Goal: Task Accomplishment & Management: Use online tool/utility

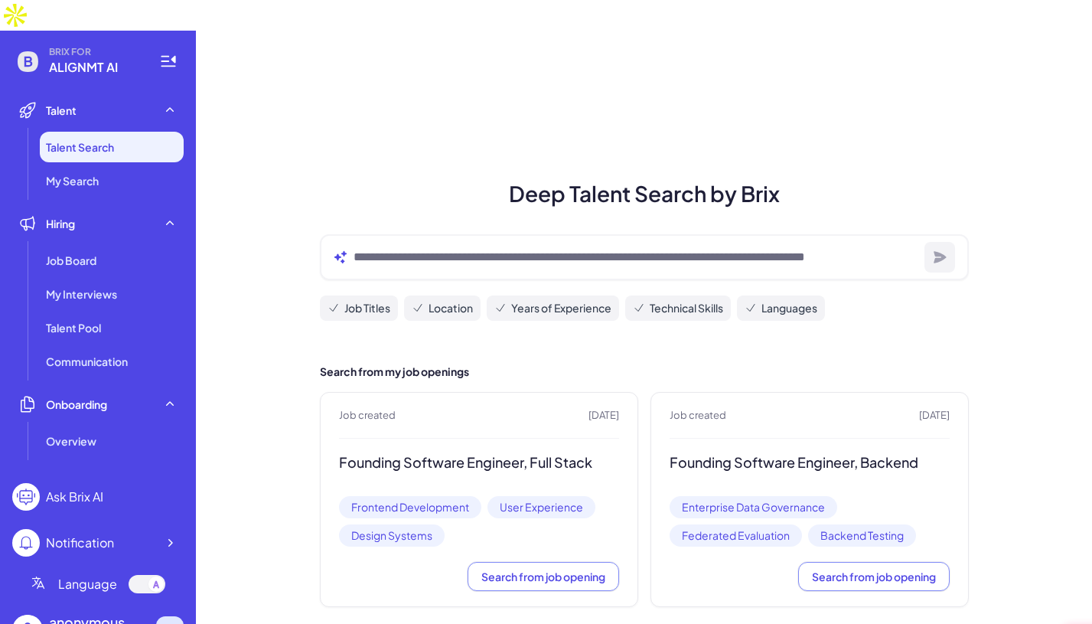
click at [176, 622] on icon at bounding box center [169, 629] width 15 height 15
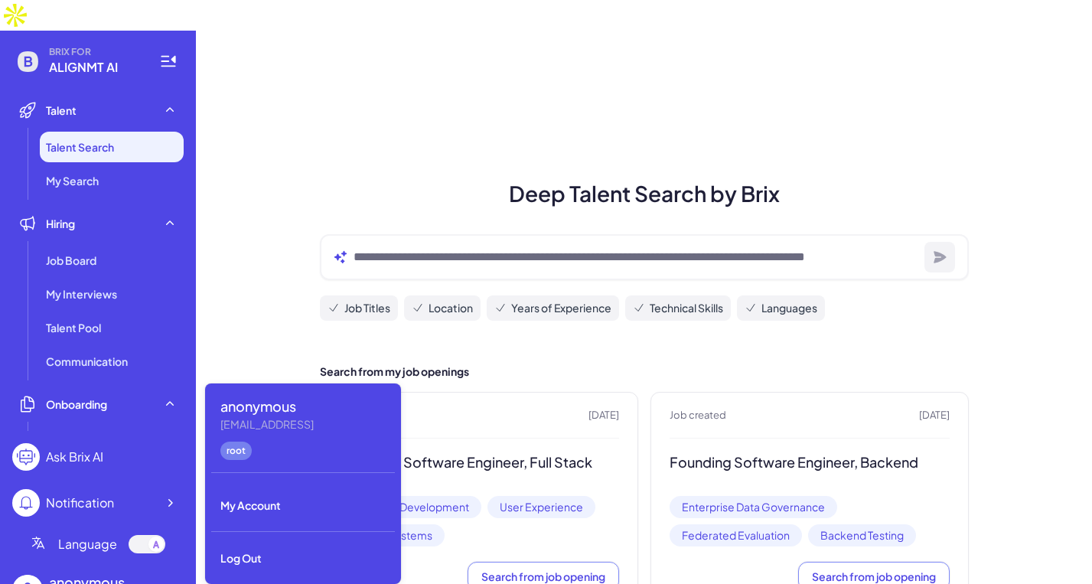
click at [255, 201] on div "Deep Talent Search by Brix Job Titles Location Years of Experience Technical Sk…" at bounding box center [644, 337] width 896 height 613
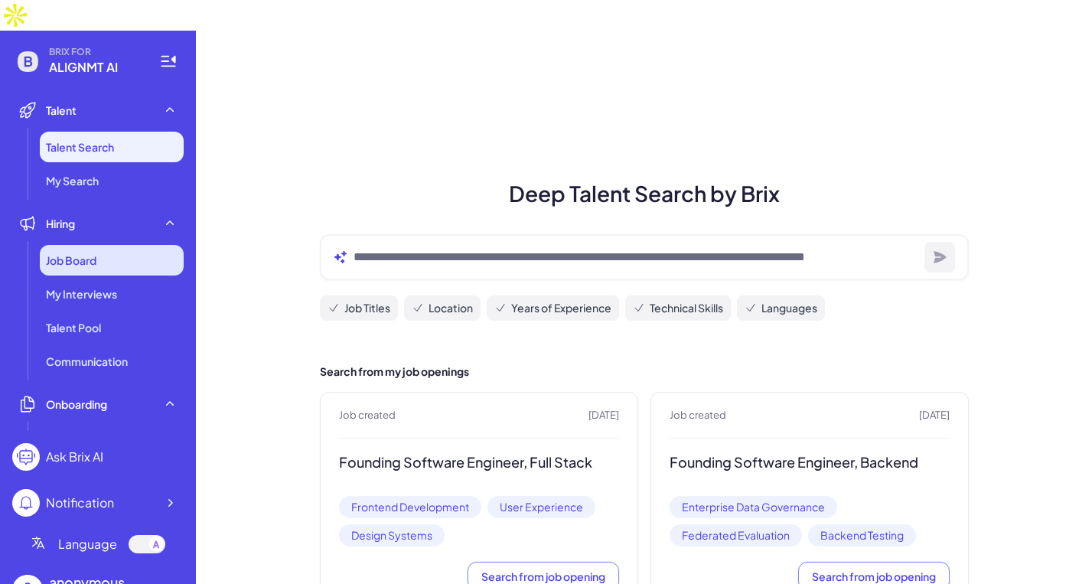
click at [99, 245] on div "Job Board" at bounding box center [112, 260] width 144 height 31
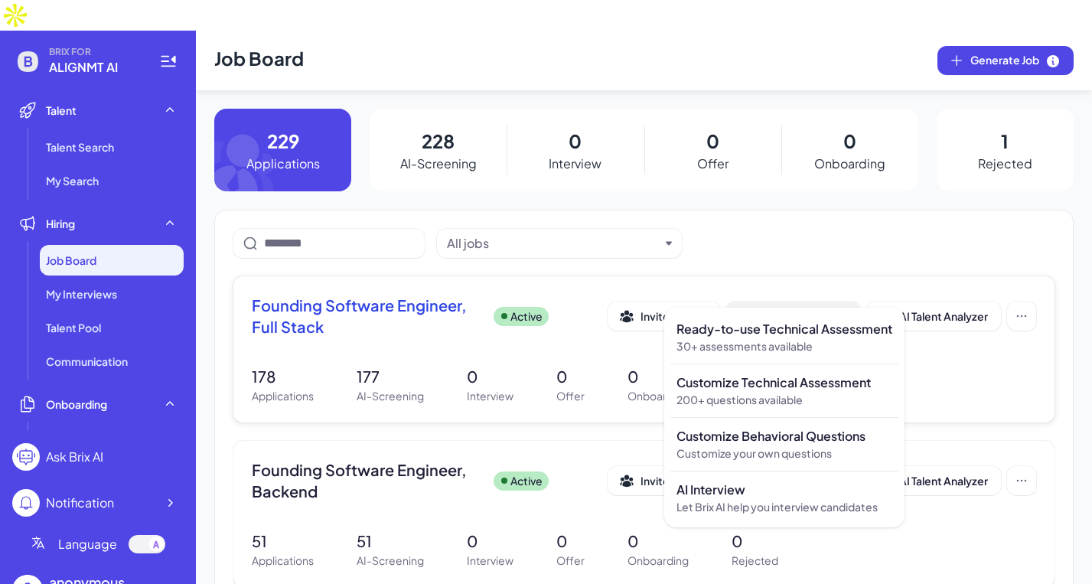
click at [800, 308] on div "Add Assessment" at bounding box center [793, 315] width 108 height 15
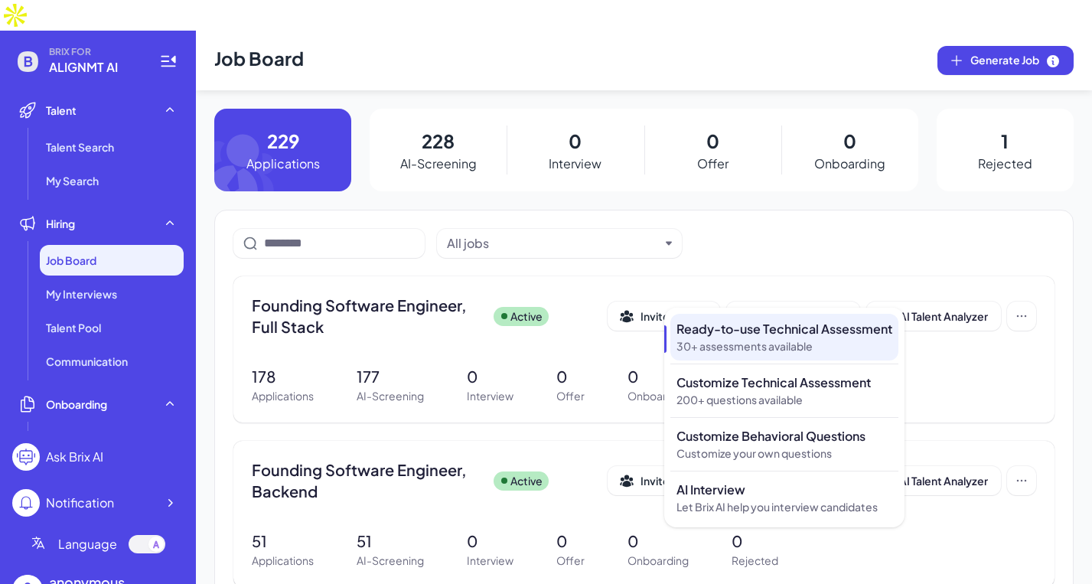
click at [787, 340] on p "30+ assessments available" at bounding box center [784, 346] width 216 height 16
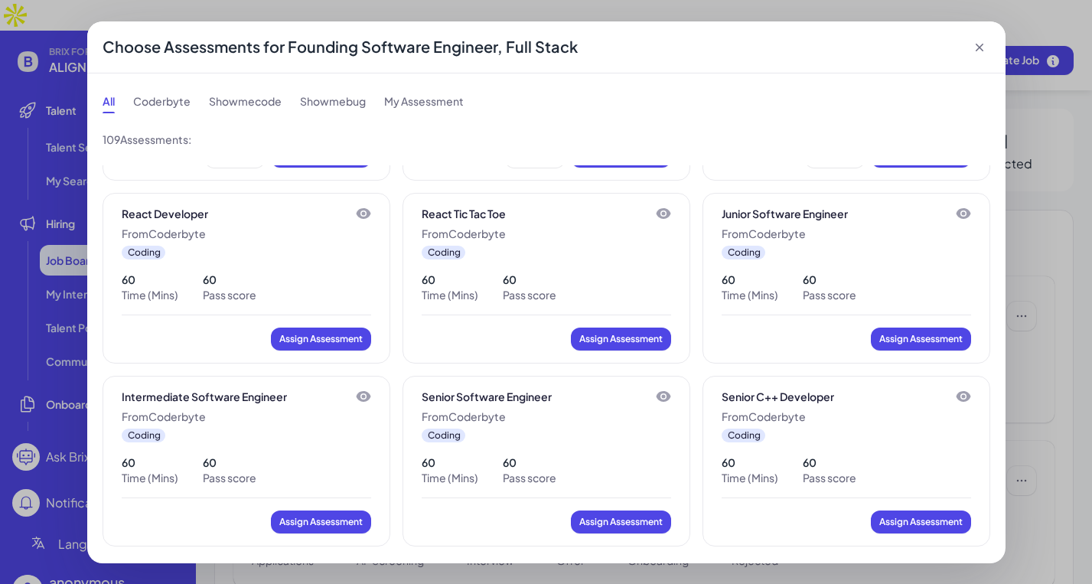
scroll to position [543, 0]
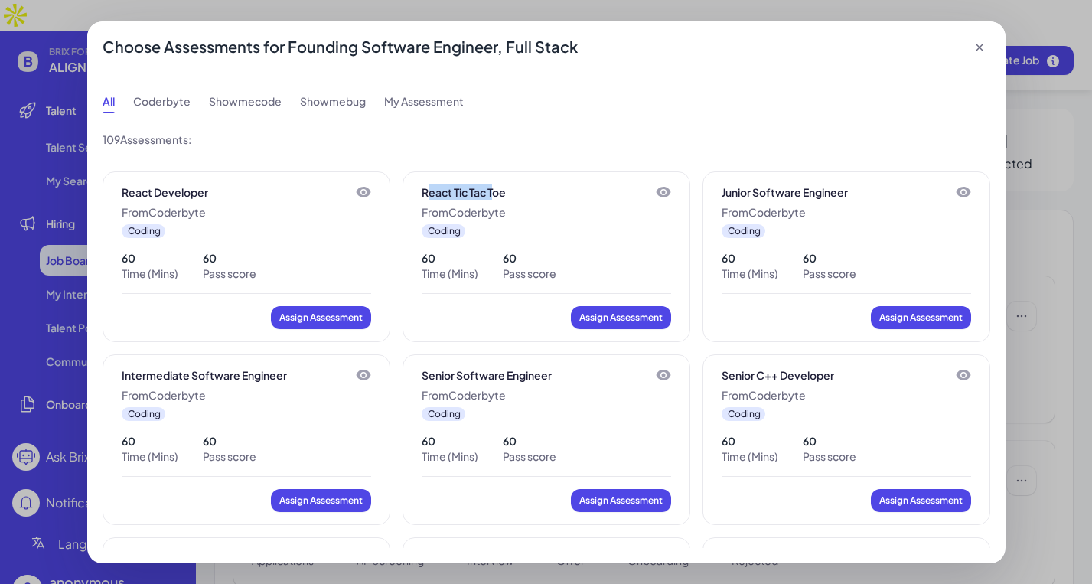
drag, startPoint x: 422, startPoint y: 191, endPoint x: 490, endPoint y: 191, distance: 68.1
click at [490, 191] on p "React Tic Tac Toe" at bounding box center [464, 191] width 84 height 15
click at [518, 194] on div "React Tic Tac Toe" at bounding box center [546, 191] width 249 height 15
click at [656, 193] on icon at bounding box center [663, 192] width 15 height 11
click at [980, 51] on icon at bounding box center [979, 47] width 15 height 15
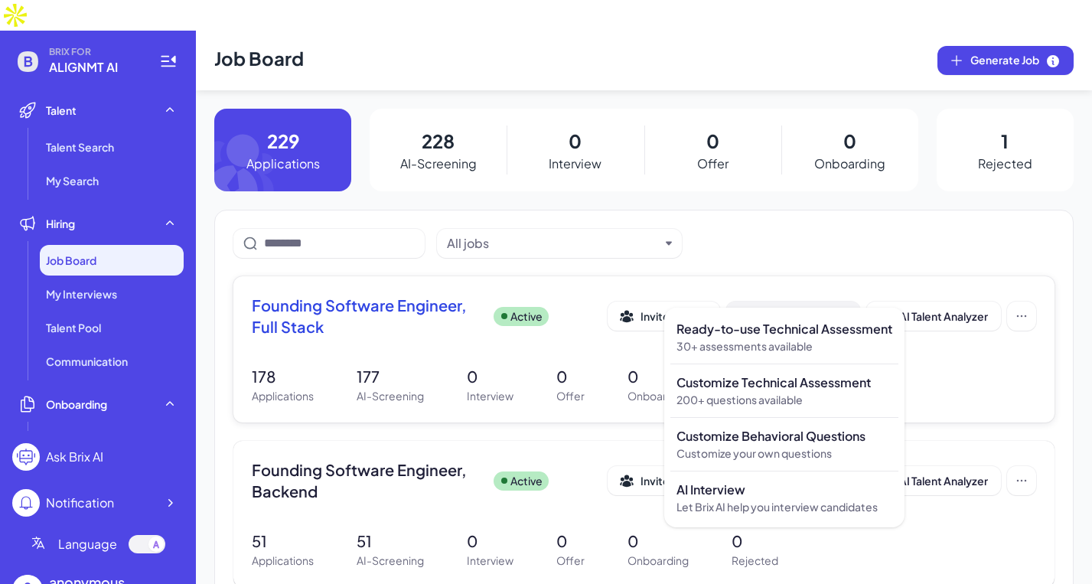
click at [788, 308] on div "Add Assessment" at bounding box center [793, 315] width 108 height 15
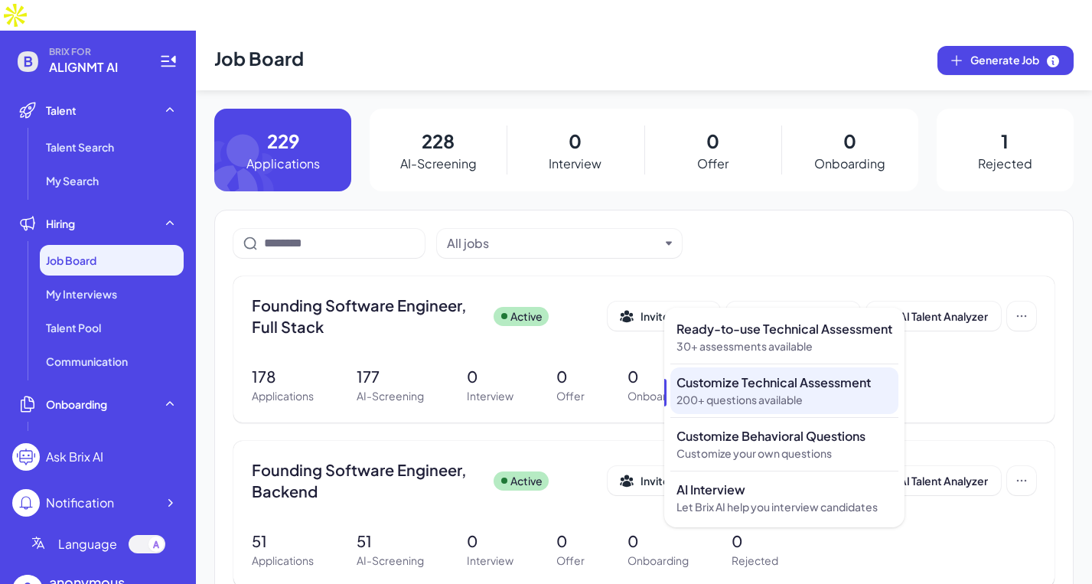
click at [772, 368] on div "Customize Technical Assessment 200+ questions available" at bounding box center [784, 390] width 228 height 47
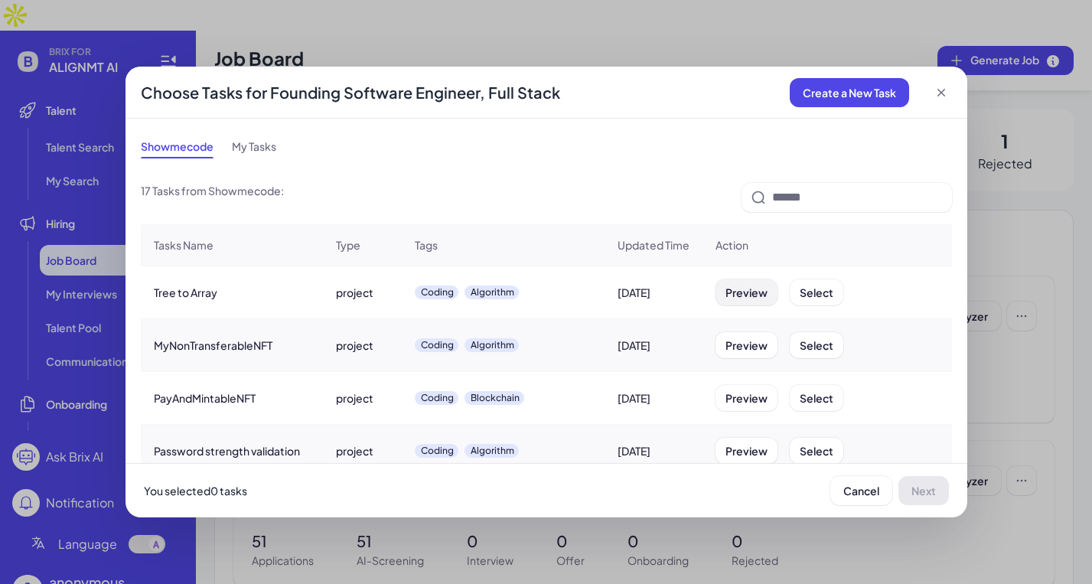
click at [741, 301] on button "Preview" at bounding box center [746, 292] width 62 height 26
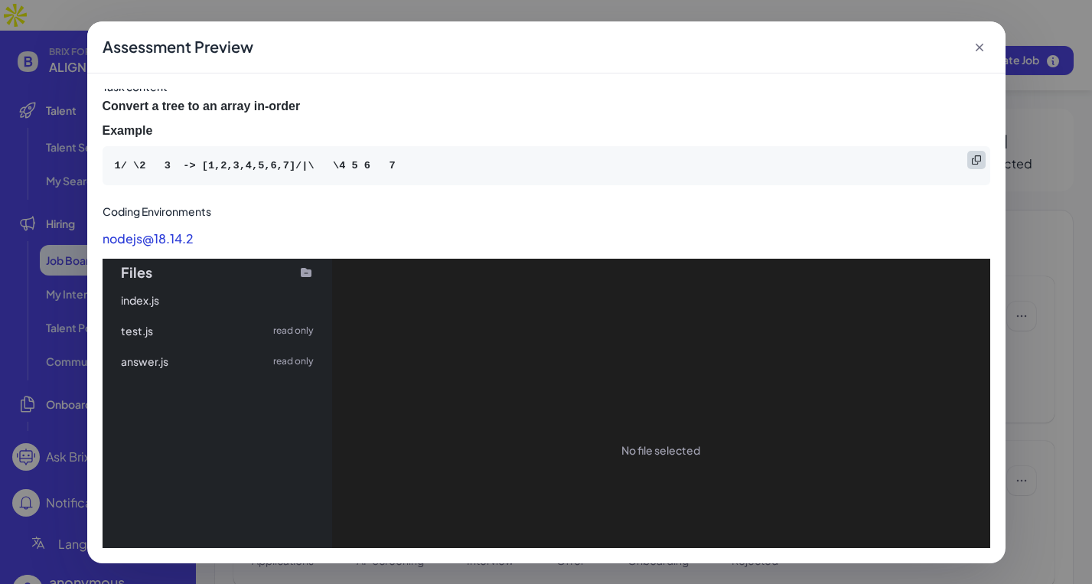
scroll to position [0, 0]
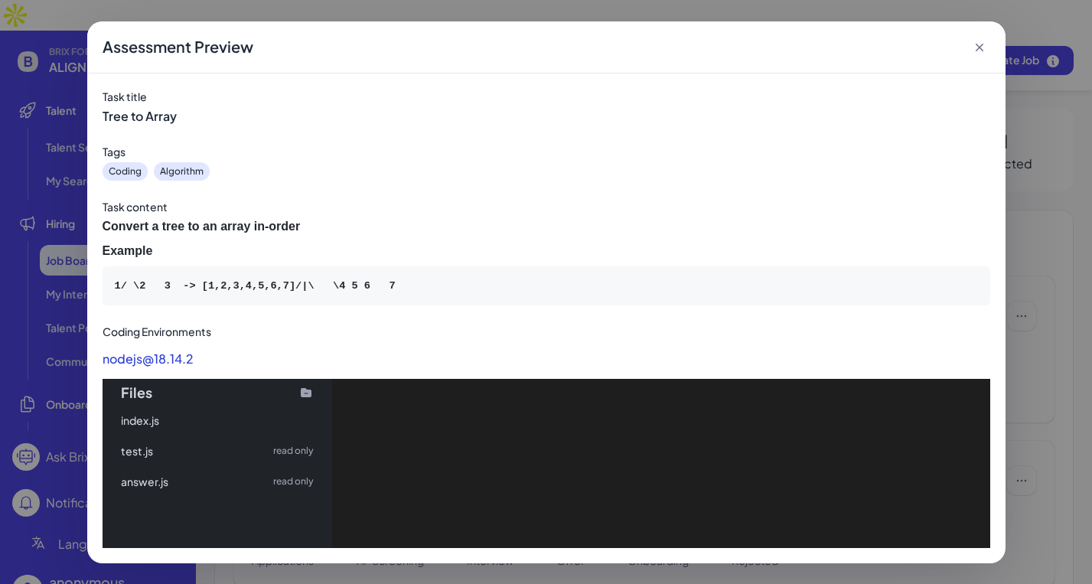
click at [981, 51] on icon at bounding box center [979, 47] width 15 height 15
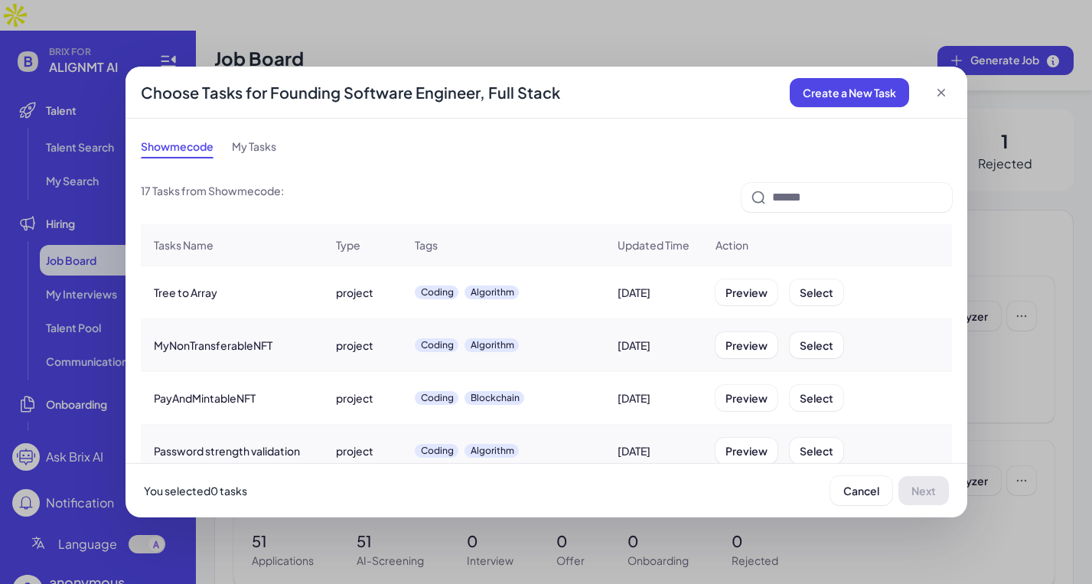
click at [937, 90] on icon at bounding box center [941, 92] width 15 height 15
click at [941, 94] on icon at bounding box center [941, 92] width 15 height 15
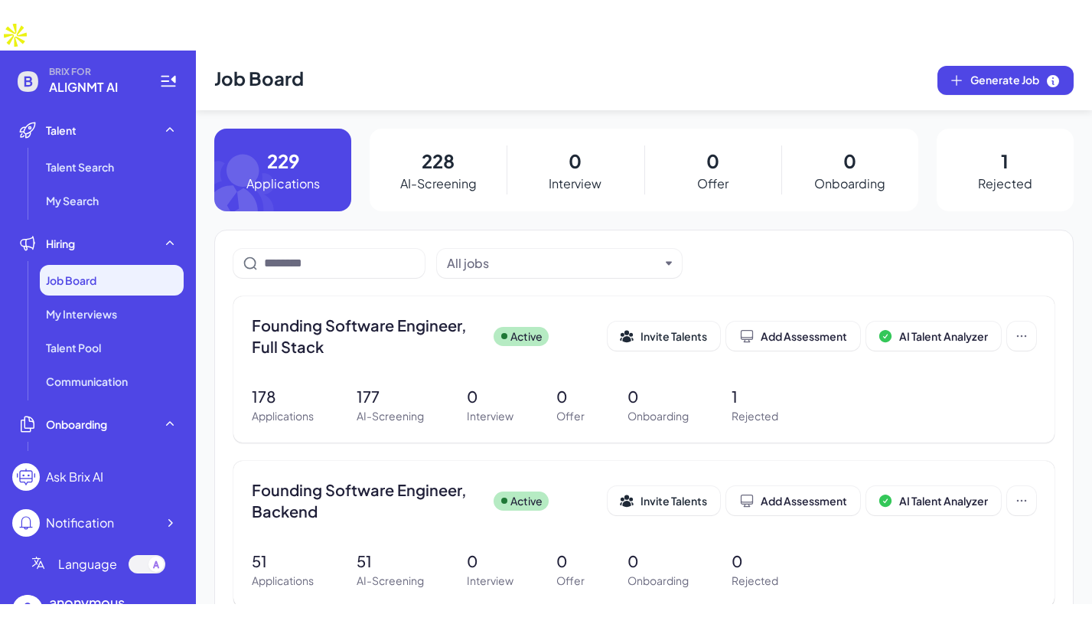
scroll to position [113, 0]
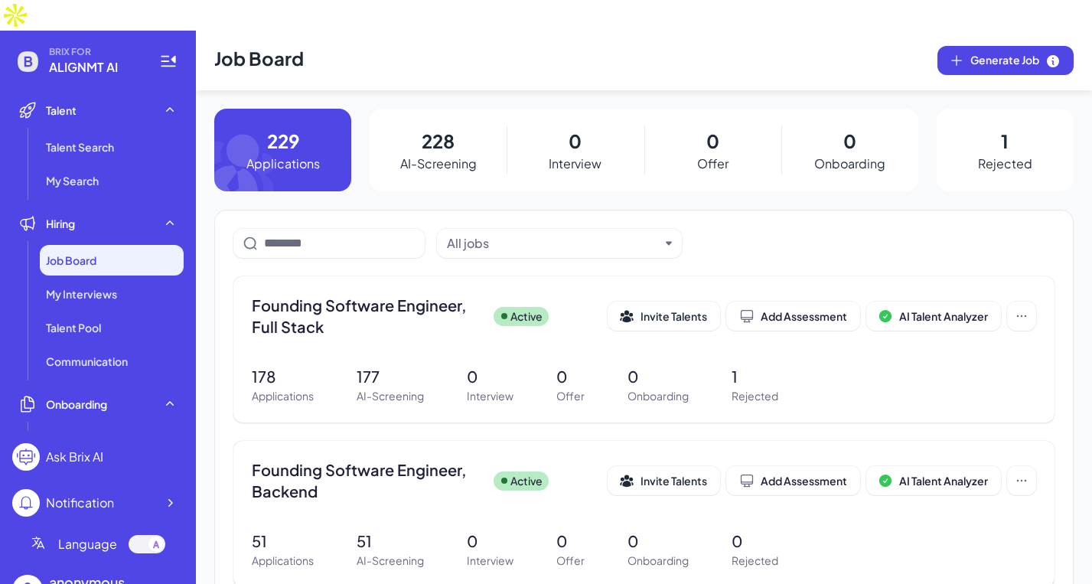
click at [928, 96] on icon at bounding box center [921, 103] width 15 height 15
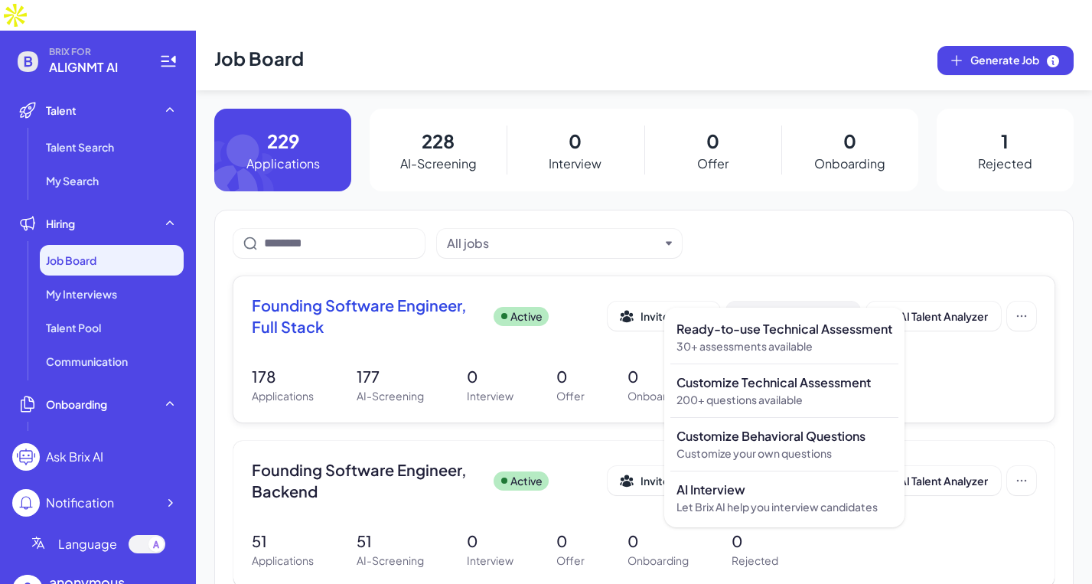
click at [785, 308] on div "Add Assessment" at bounding box center [793, 315] width 108 height 15
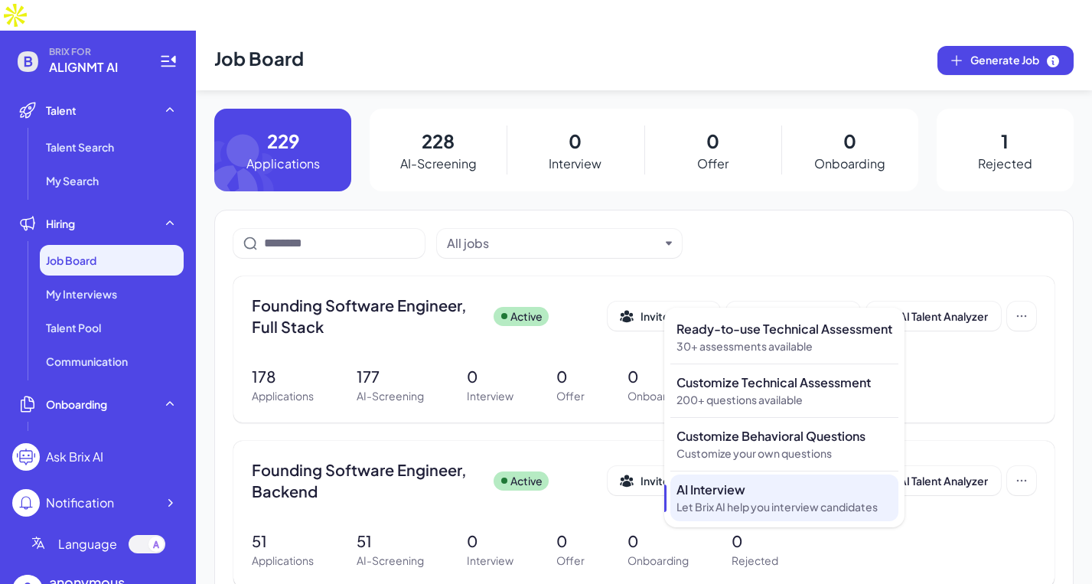
click at [740, 489] on p "AI Interview" at bounding box center [784, 490] width 216 height 18
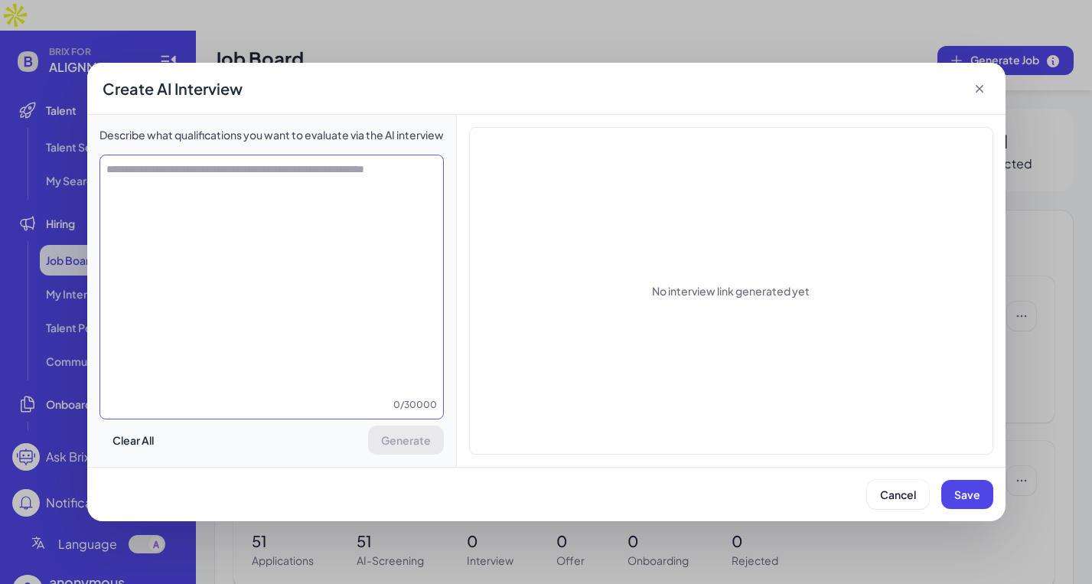
click at [172, 177] on textarea at bounding box center [271, 279] width 343 height 236
click at [182, 171] on textarea at bounding box center [271, 279] width 343 height 236
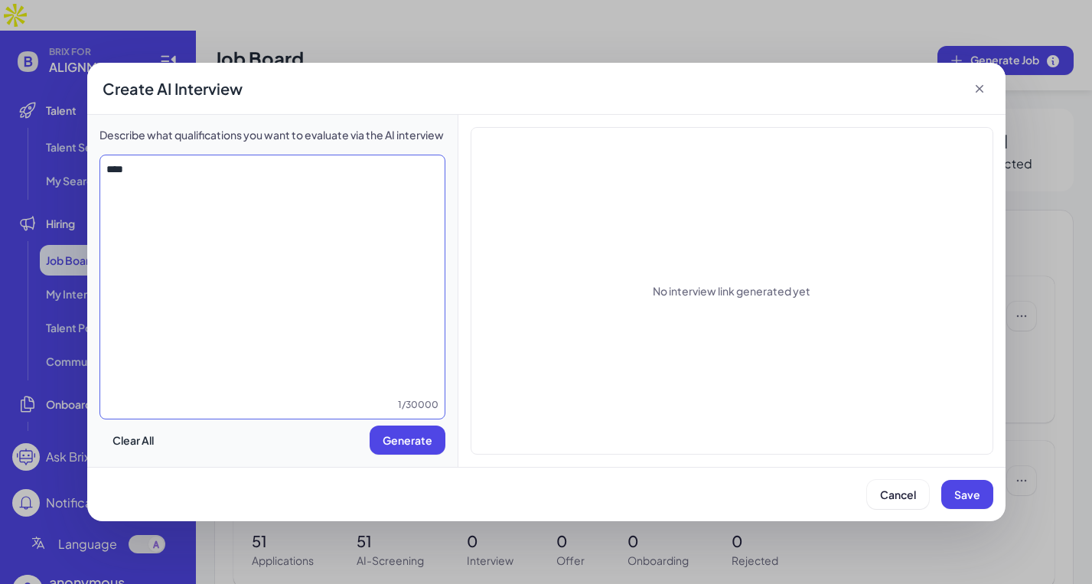
click at [165, 171] on textarea "****" at bounding box center [272, 279] width 345 height 236
click at [160, 170] on textarea "****" at bounding box center [272, 279] width 345 height 236
type textarea "********"
click at [391, 439] on span "Generate" at bounding box center [408, 440] width 50 height 14
click at [414, 439] on div "Generate" at bounding box center [396, 439] width 97 height 29
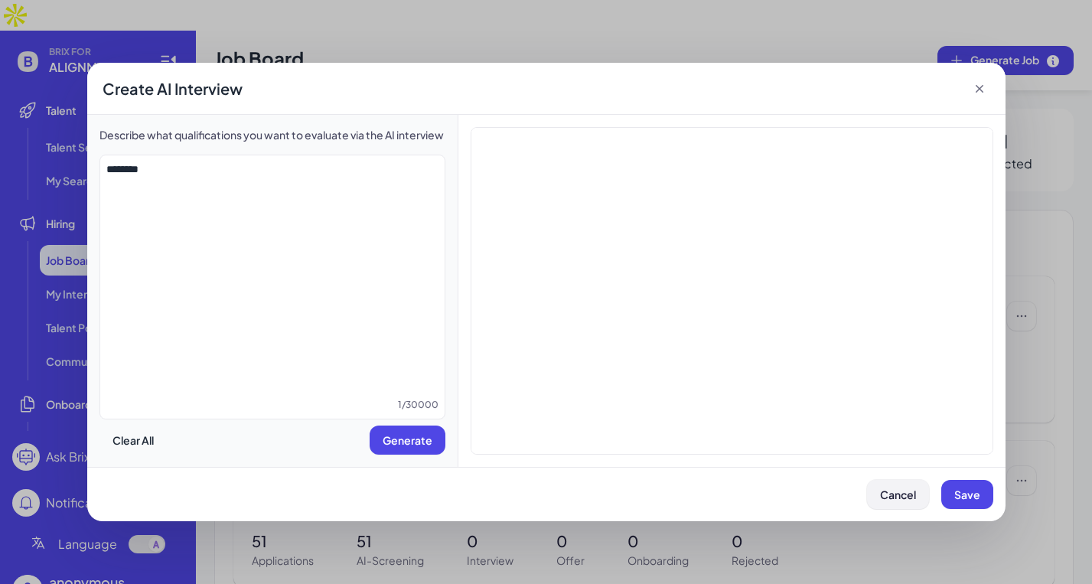
click at [895, 499] on span "Cancel" at bounding box center [898, 494] width 36 height 14
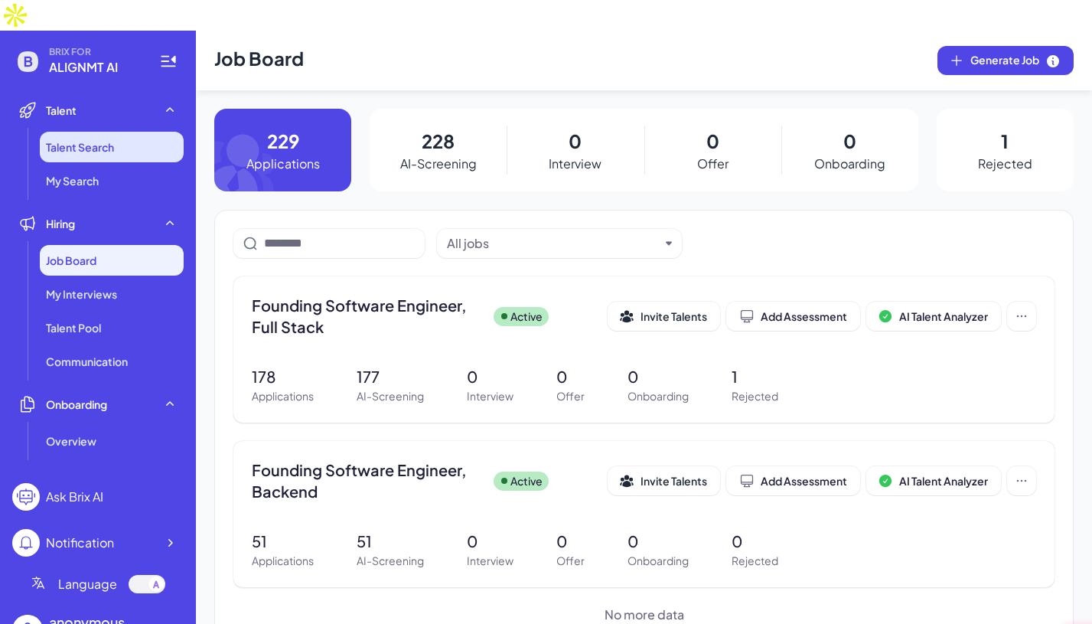
click at [90, 132] on li "Talent Search" at bounding box center [112, 147] width 144 height 31
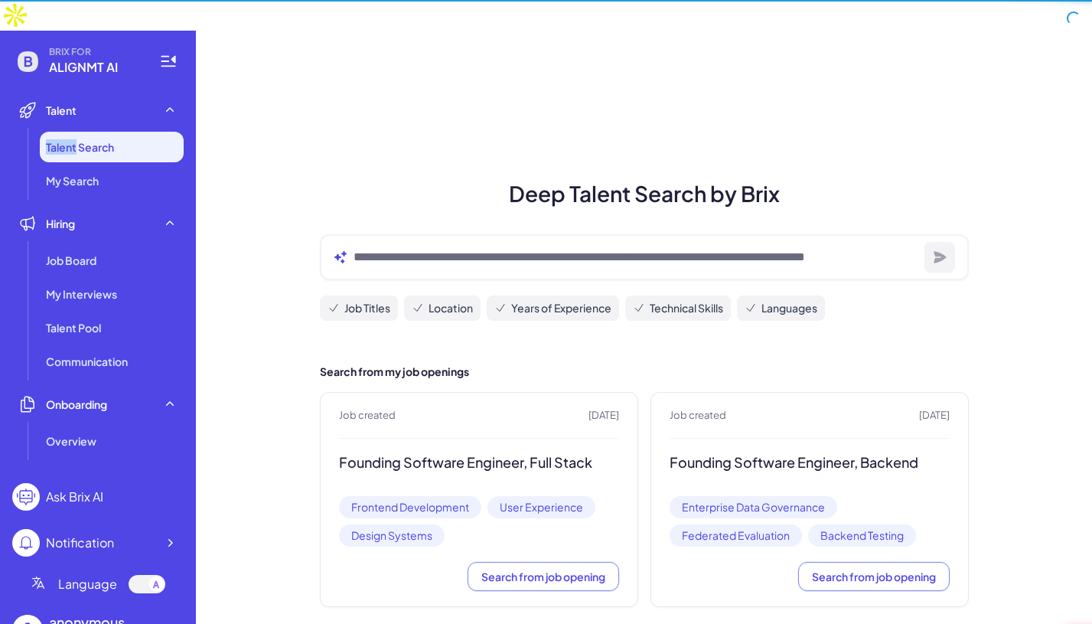
click at [90, 139] on span "Talent Search" at bounding box center [80, 146] width 68 height 15
